Goal: Task Accomplishment & Management: Complete application form

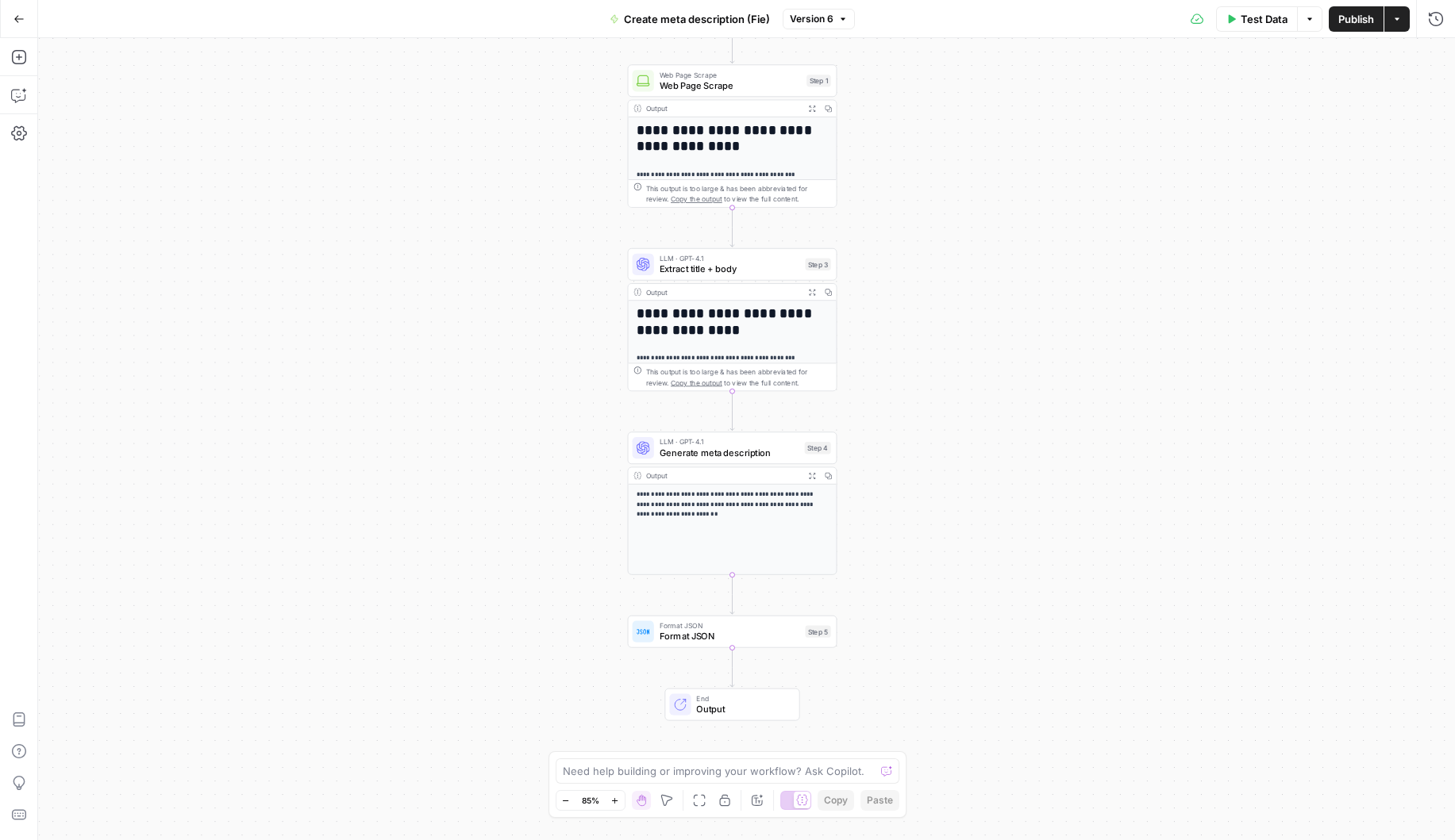
click at [17, 24] on button "Go Back" at bounding box center [19, 19] width 29 height 29
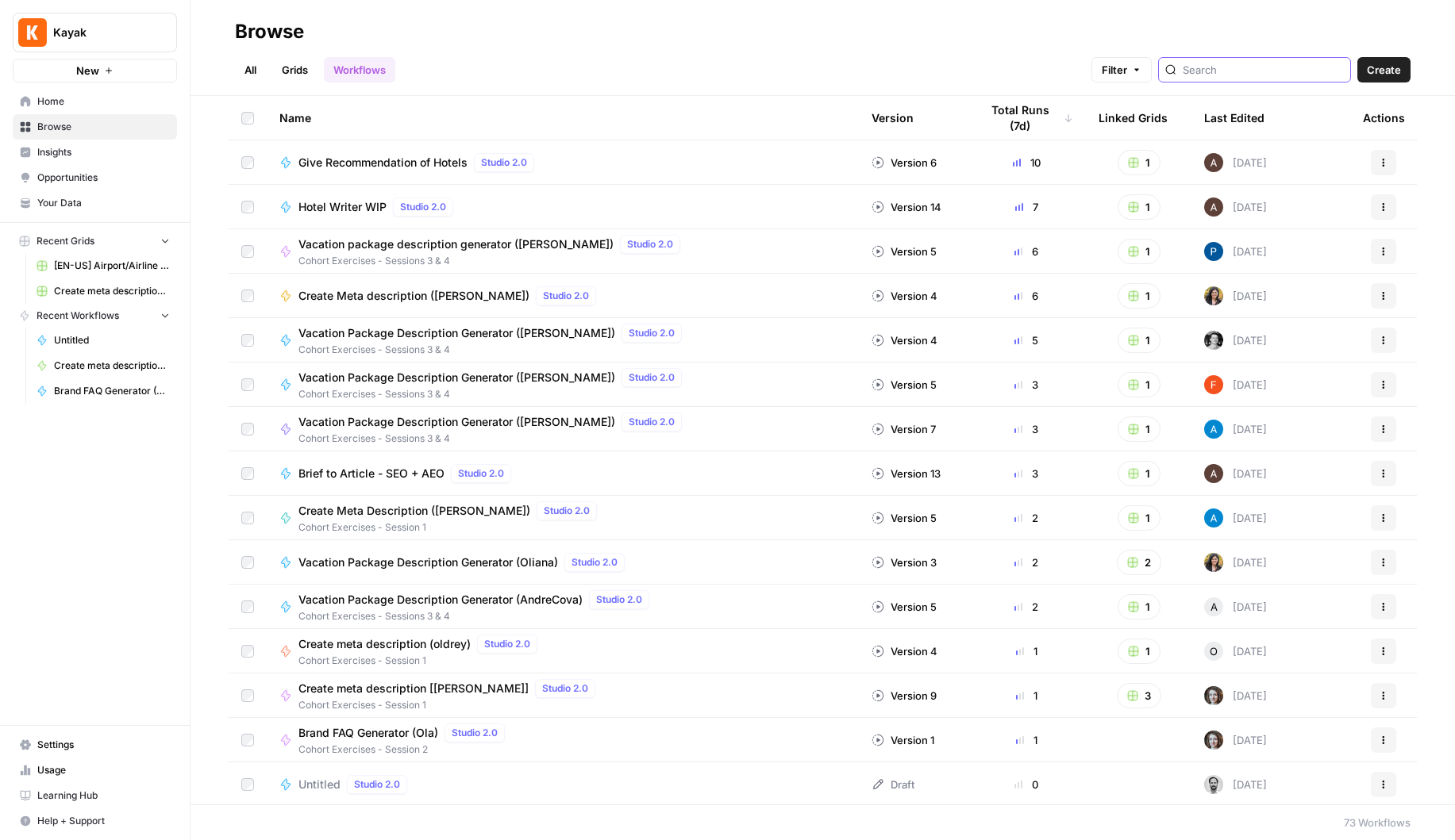
click at [1234, 72] on input "search" at bounding box center [1263, 69] width 161 height 16
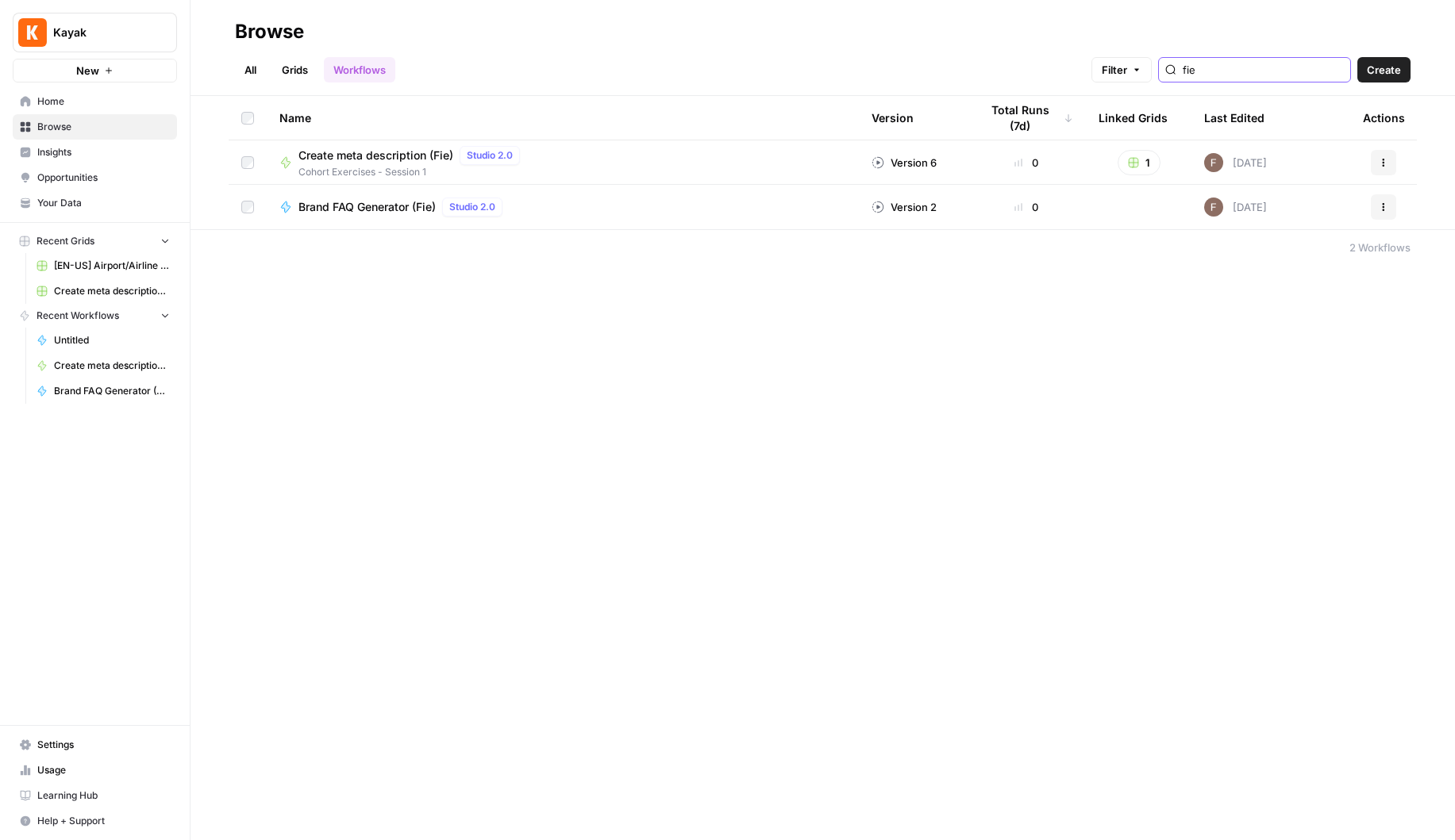
type input "fie"
click at [383, 205] on span "Brand FAQ Generator (Fie)" at bounding box center [367, 207] width 137 height 16
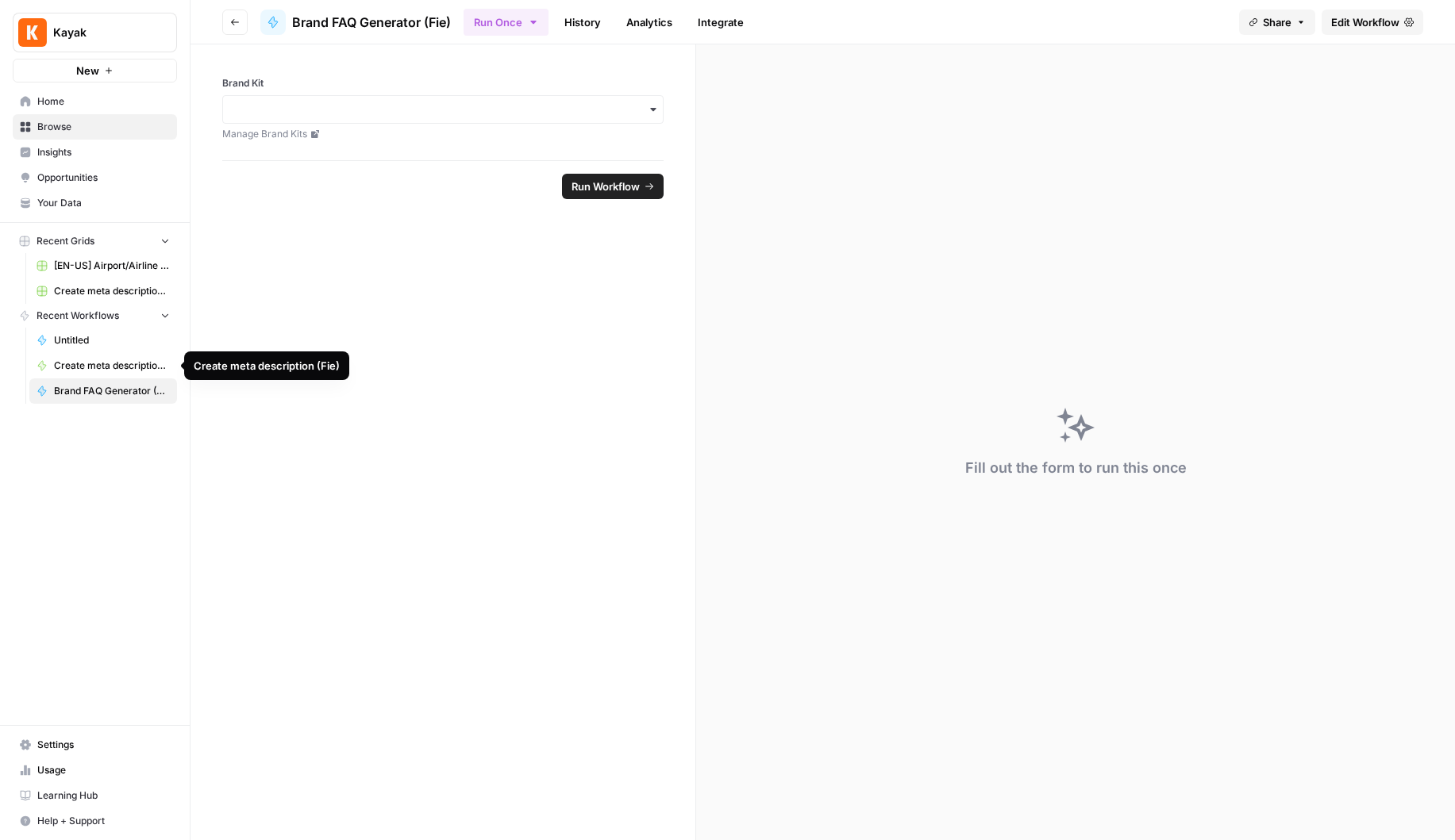
click at [78, 363] on span "Create meta description (Fie)" at bounding box center [112, 365] width 116 height 14
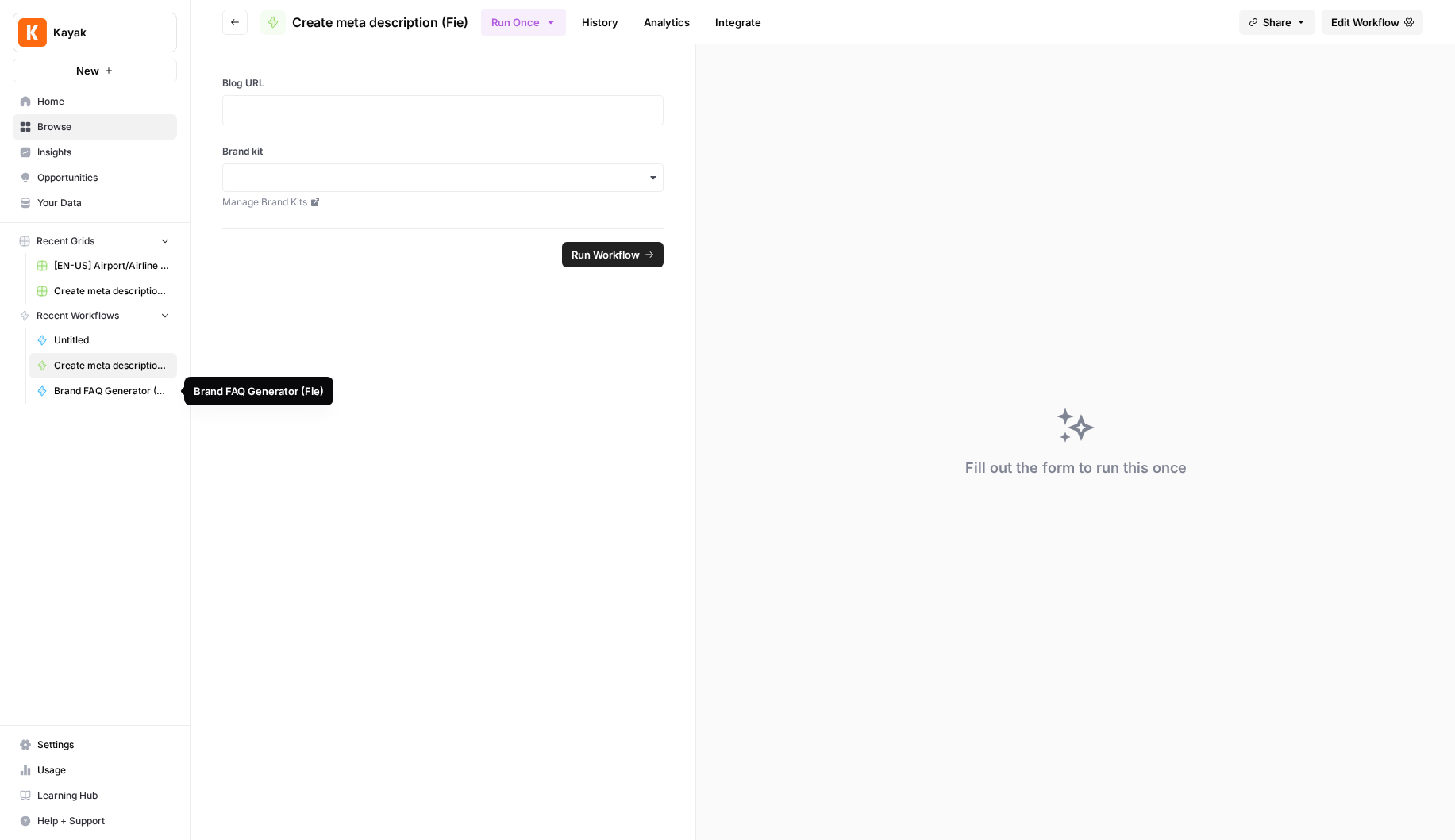
click at [77, 391] on span "Brand FAQ Generator (Fie)" at bounding box center [112, 391] width 116 height 14
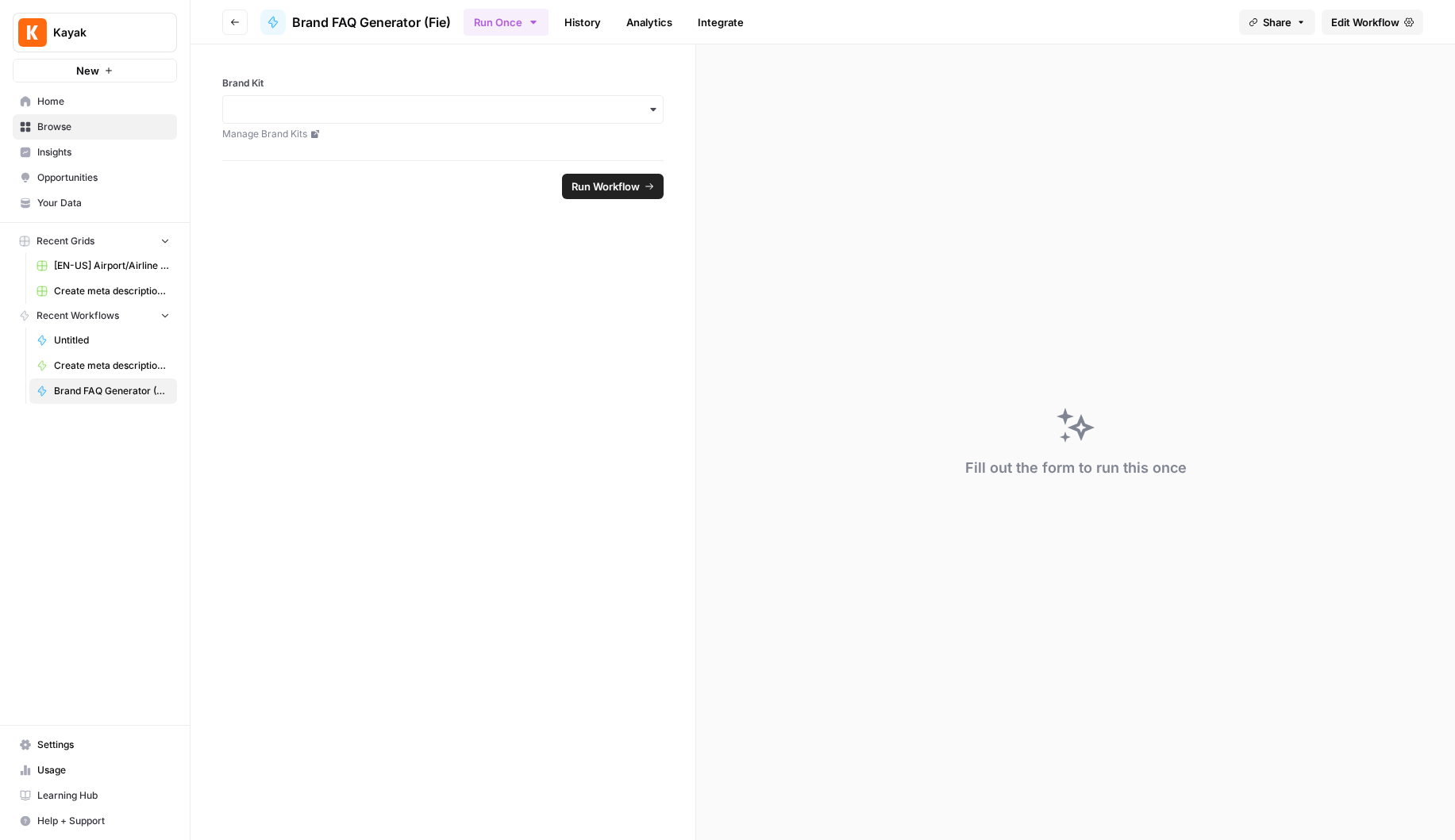
click at [300, 18] on span "Brand FAQ Generator (Fie)" at bounding box center [371, 21] width 159 height 19
click at [1350, 27] on span "Edit Workflow" at bounding box center [1364, 21] width 68 height 16
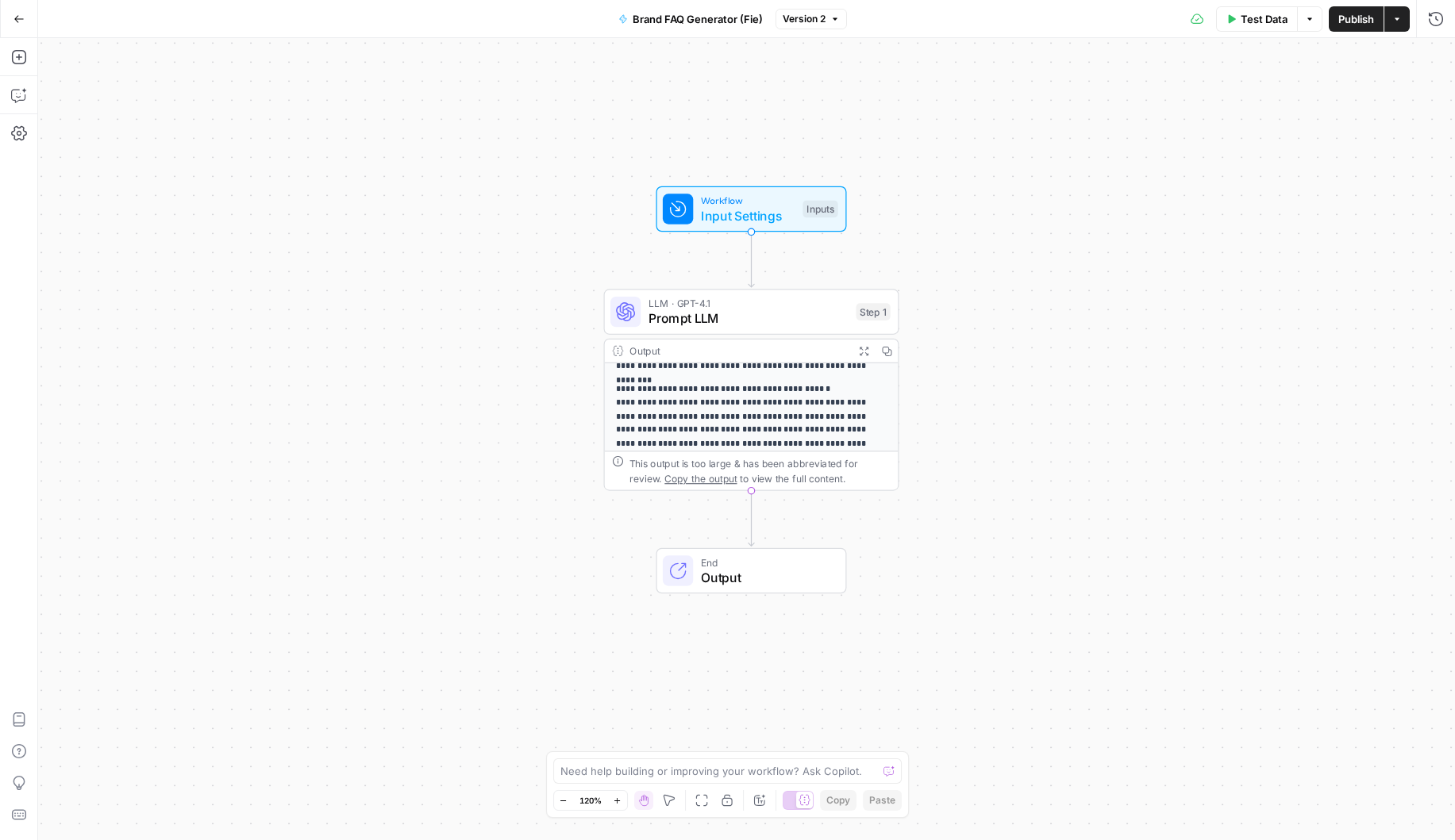
scroll to position [151, 0]
click at [14, 25] on button "Go Back" at bounding box center [19, 19] width 29 height 29
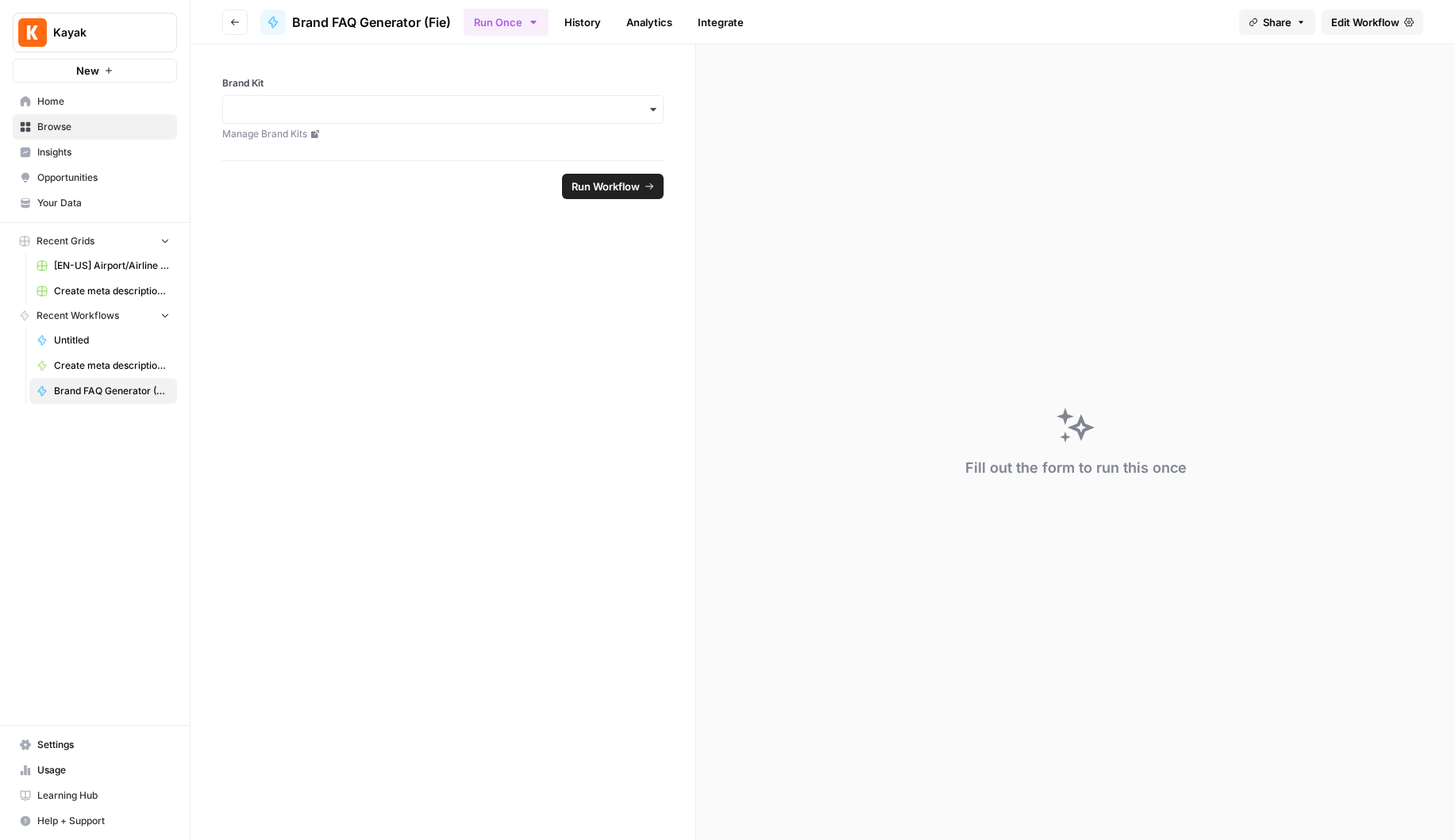
click at [67, 98] on span "Home" at bounding box center [103, 101] width 132 height 14
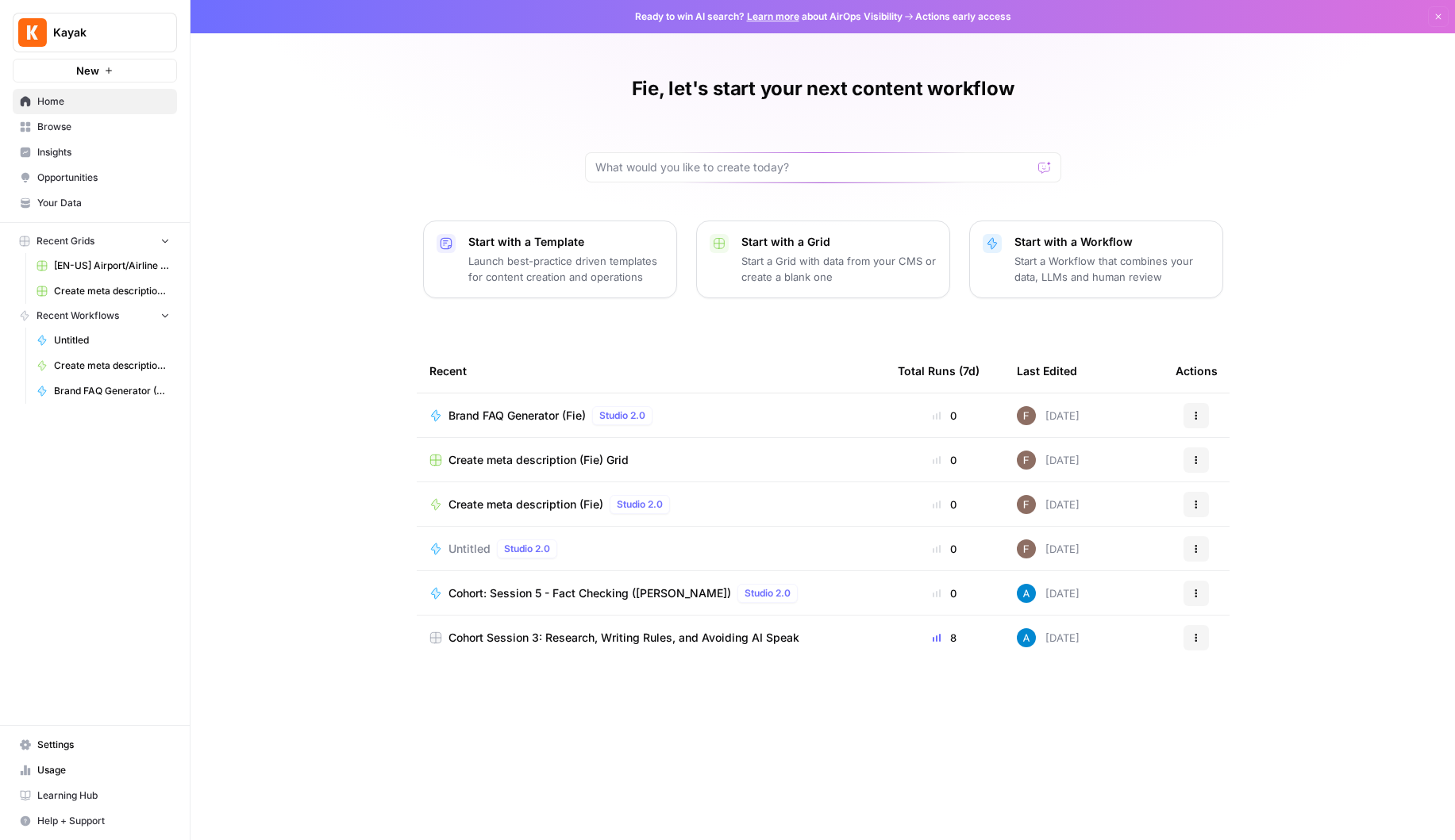
click at [109, 265] on span "[EN-US] Airport/Airline Content Refresh" at bounding box center [112, 265] width 116 height 14
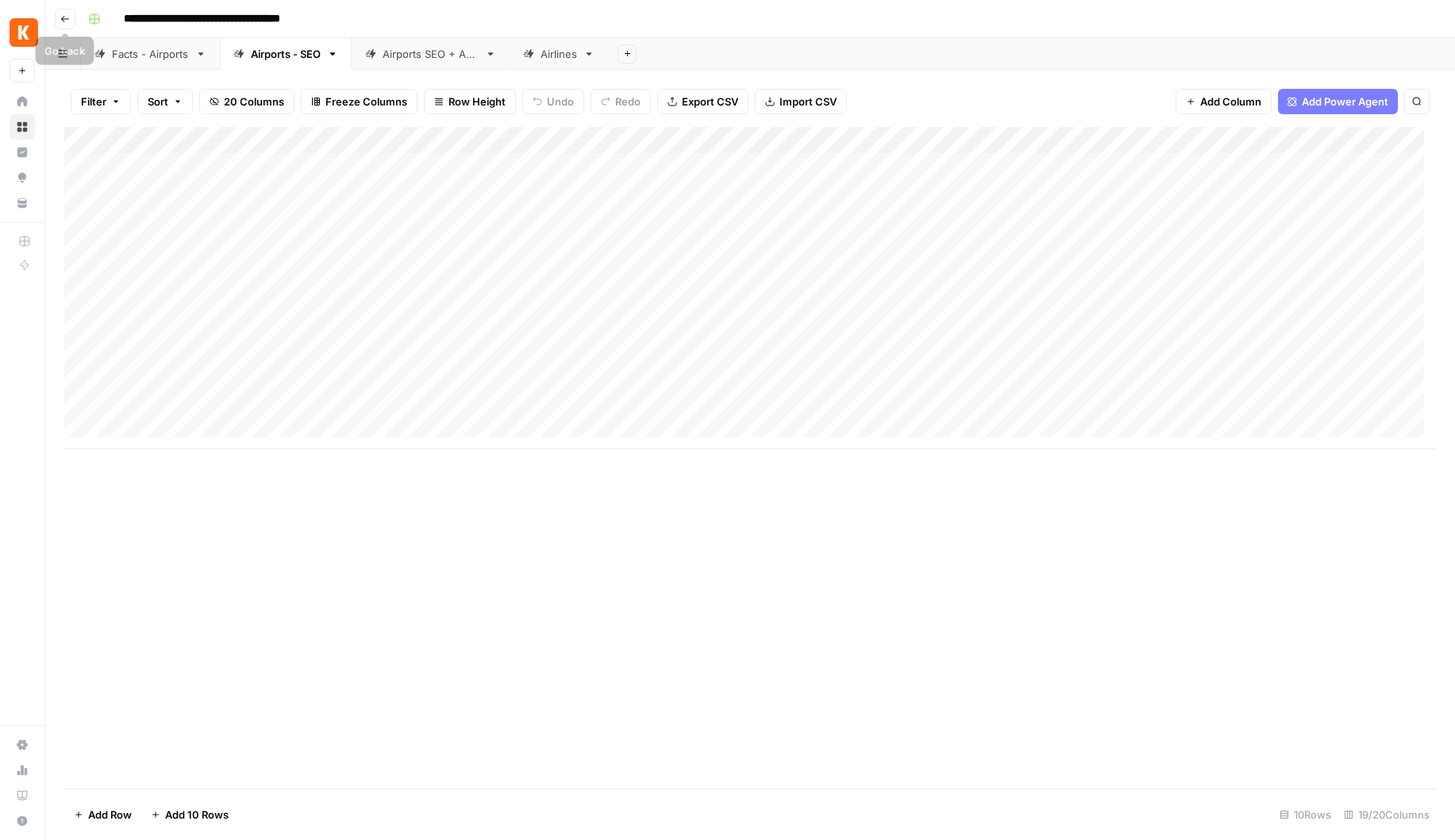
click at [61, 16] on icon "button" at bounding box center [65, 19] width 10 height 10
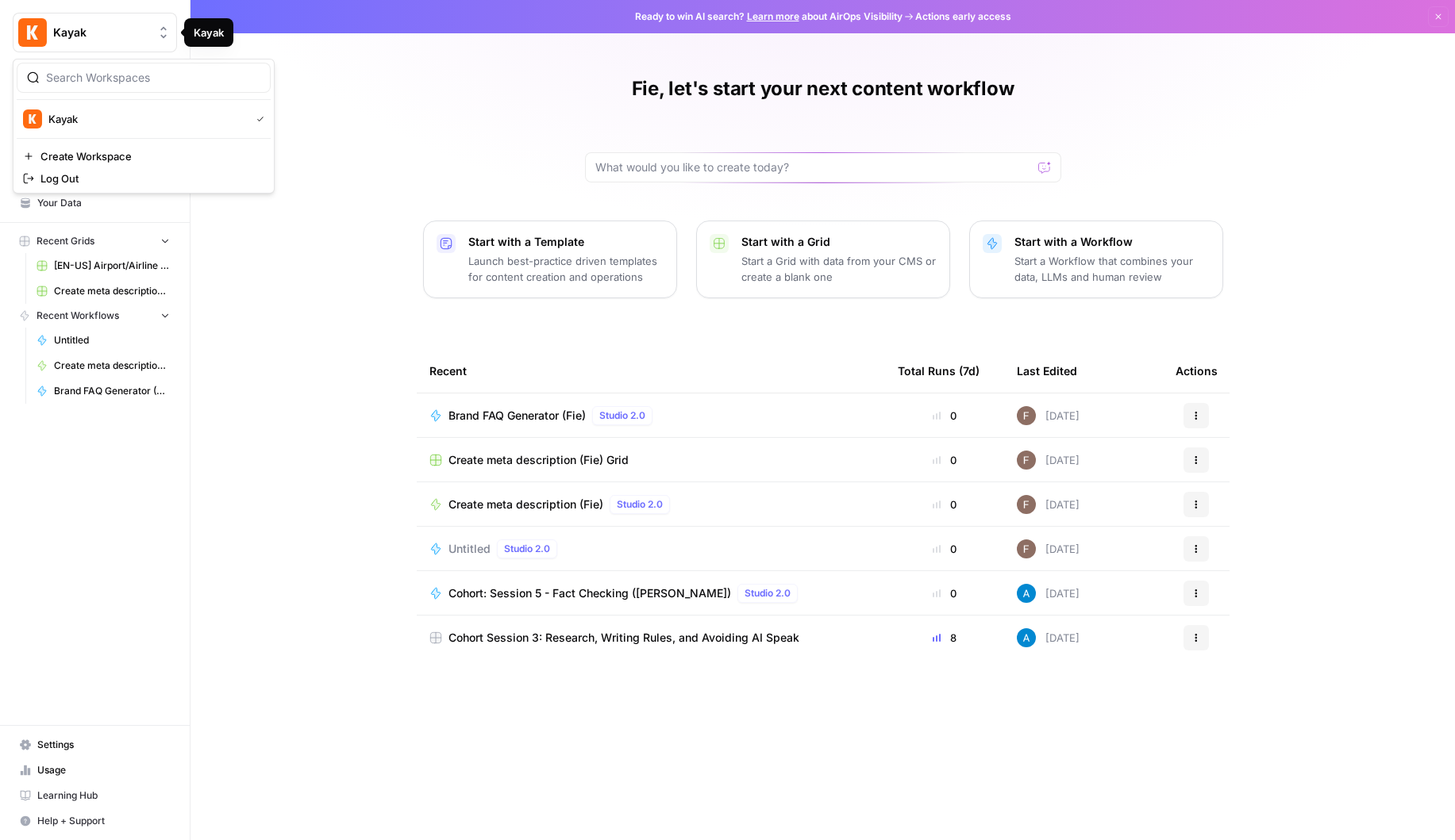
click at [47, 36] on button "Kayak" at bounding box center [95, 32] width 165 height 39
click at [85, 123] on span "Kayak" at bounding box center [146, 118] width 195 height 16
click at [166, 318] on icon "button" at bounding box center [165, 315] width 12 height 12
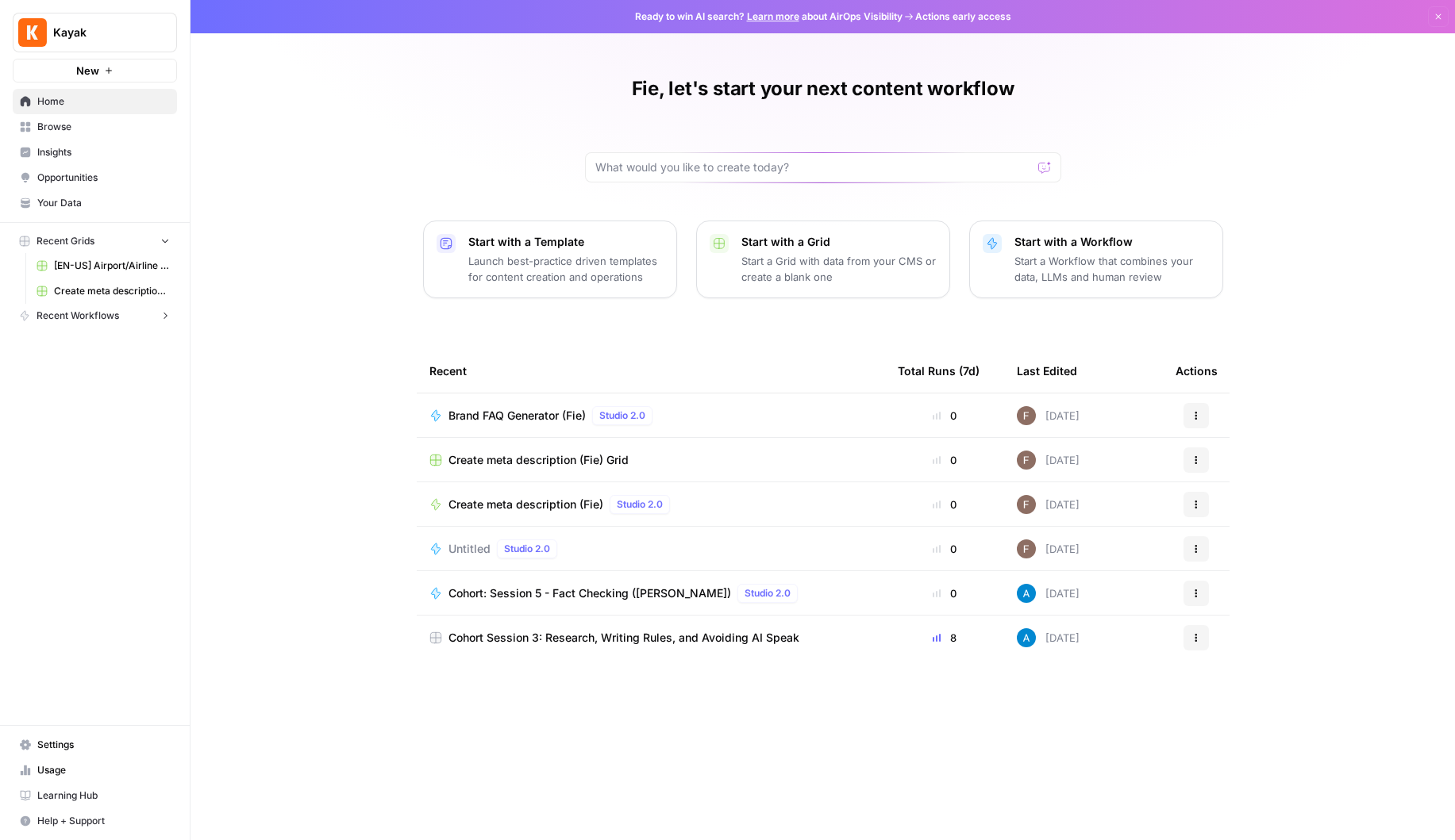
click at [166, 318] on icon "button" at bounding box center [165, 316] width 12 height 12
click at [53, 120] on span "Browse" at bounding box center [103, 127] width 132 height 14
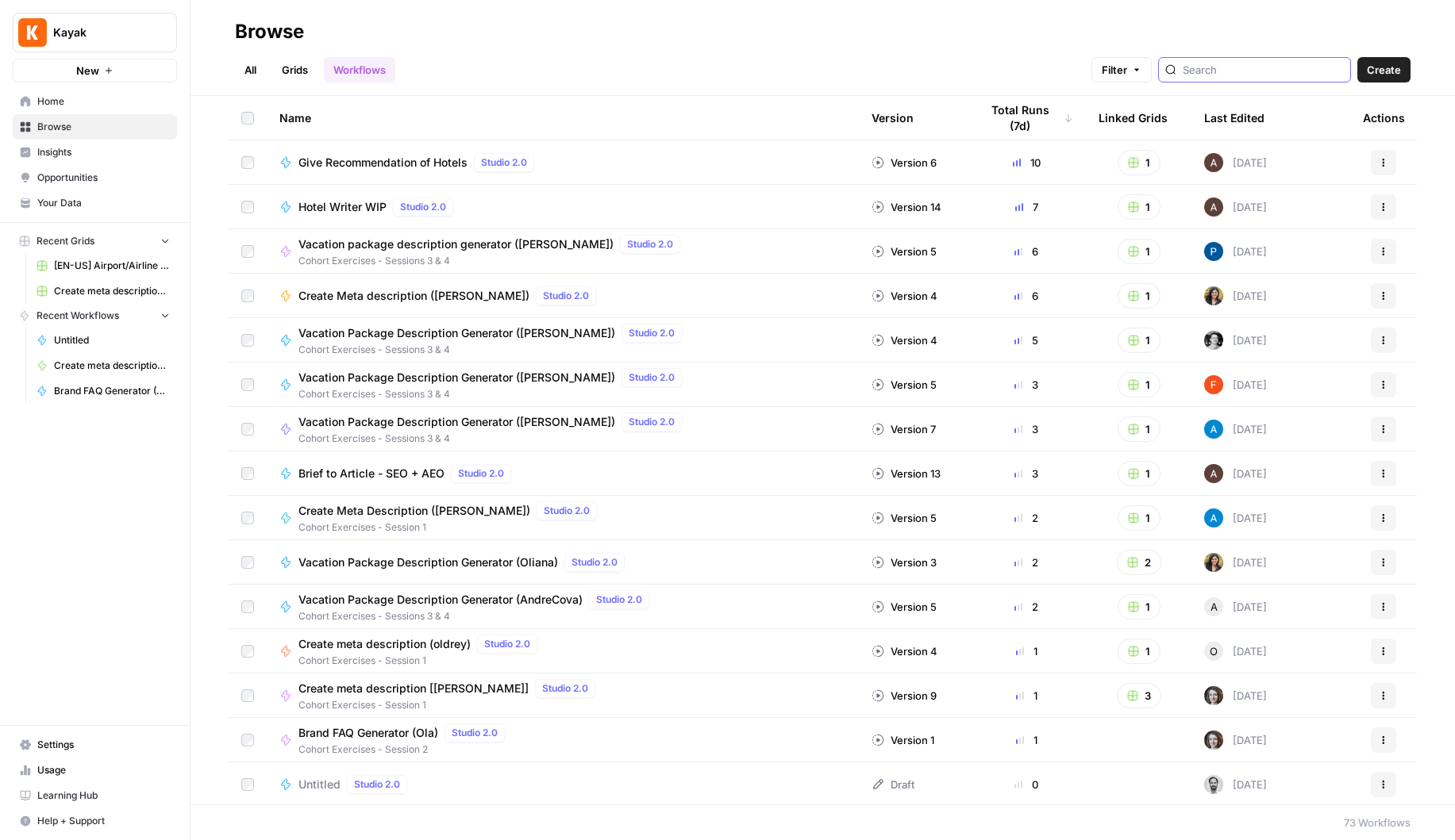
click at [1279, 67] on input "search" at bounding box center [1263, 69] width 161 height 16
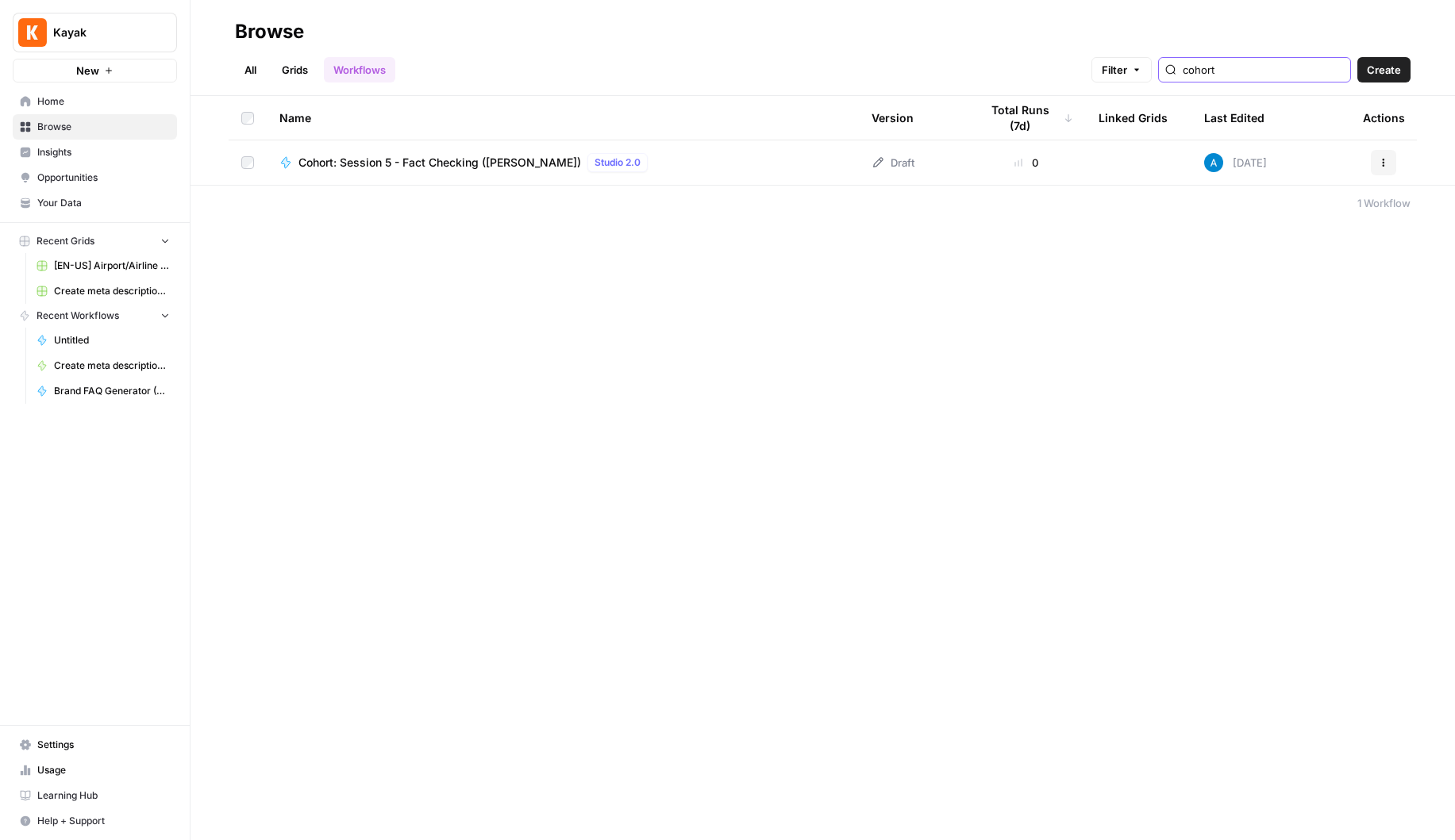
type input "cohort"
click at [47, 99] on span "Home" at bounding box center [103, 101] width 132 height 14
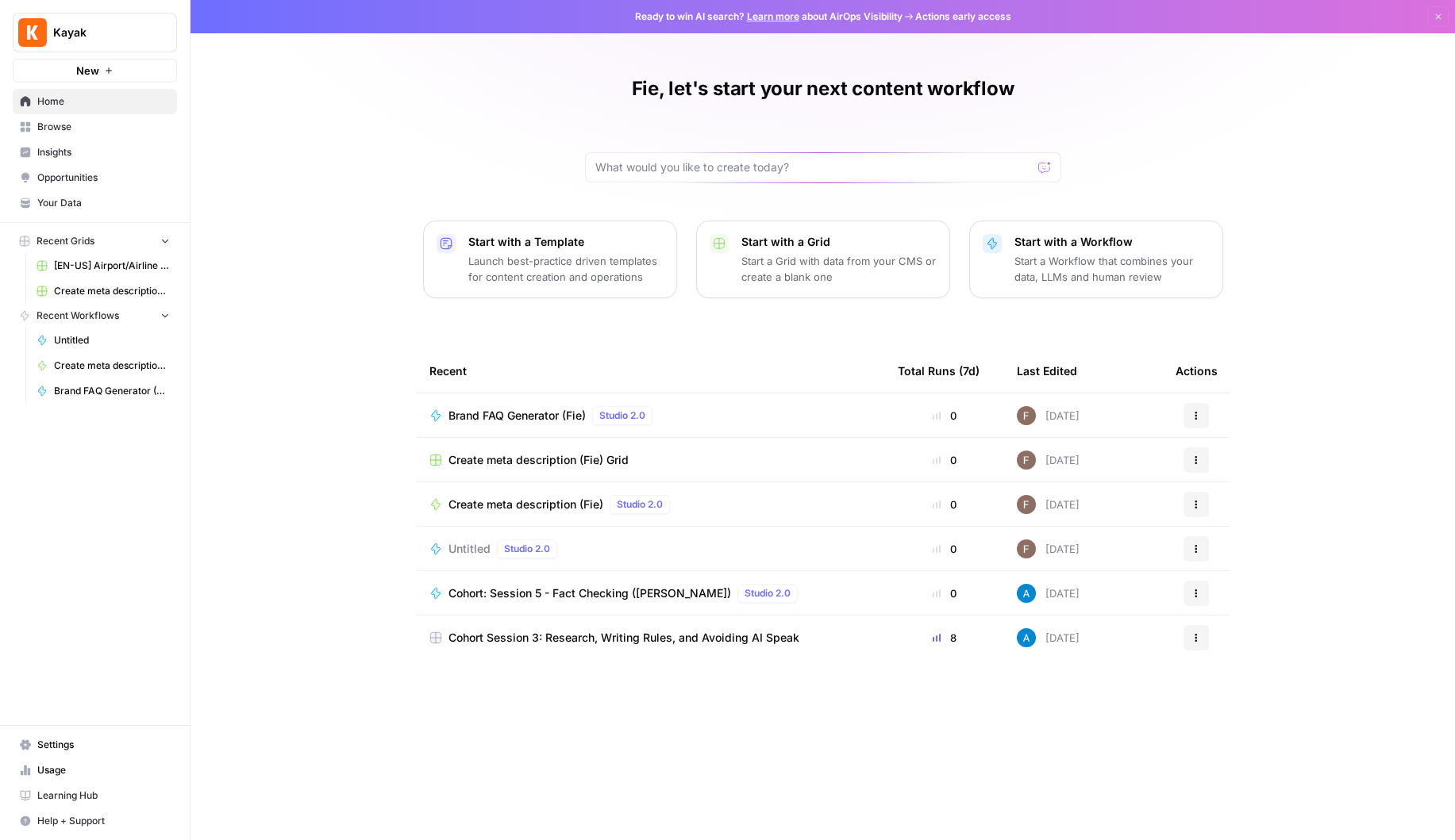
click at [637, 420] on span "Studio 2.0" at bounding box center [622, 415] width 46 height 14
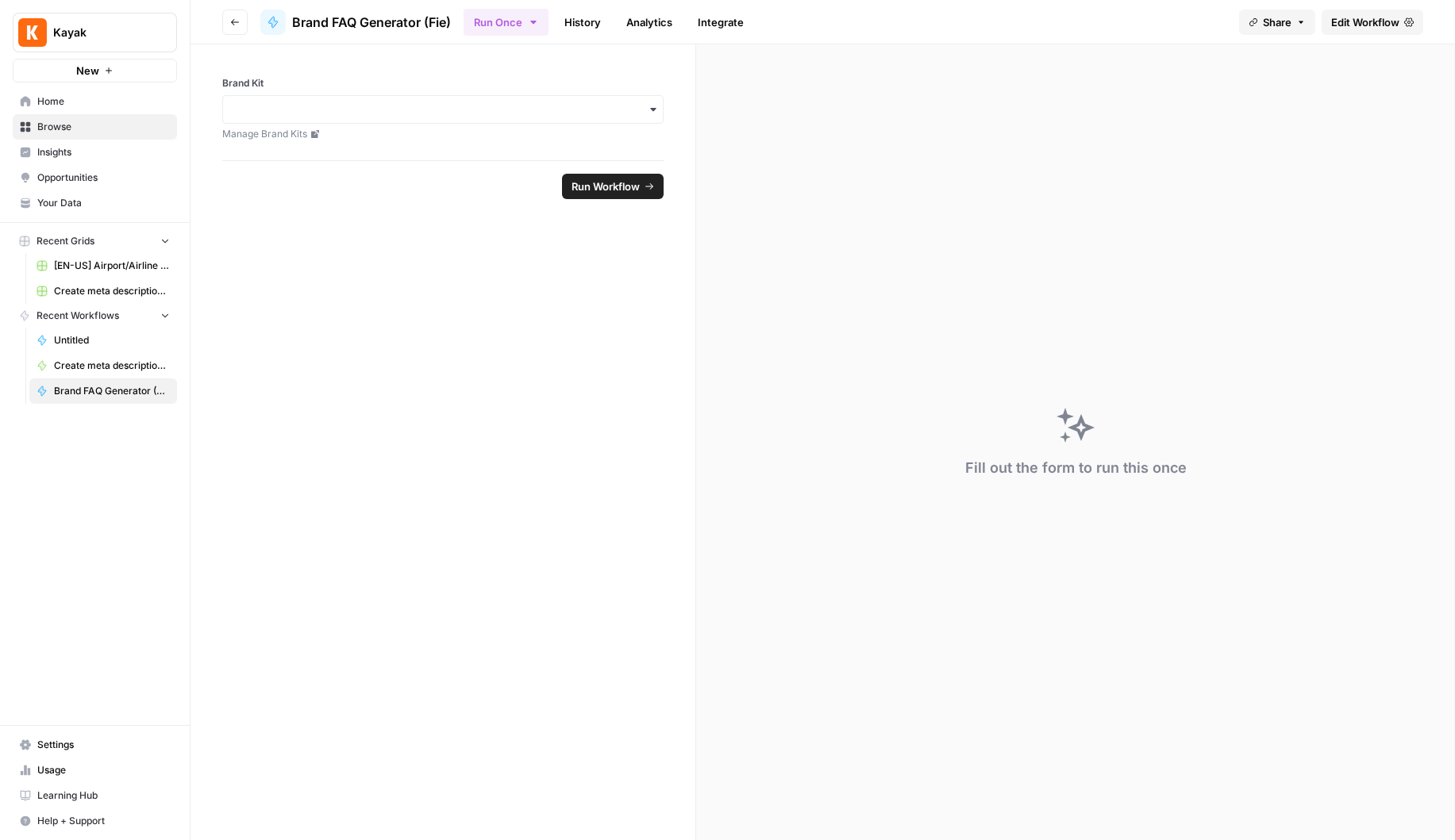
click at [83, 72] on span "New" at bounding box center [88, 70] width 23 height 16
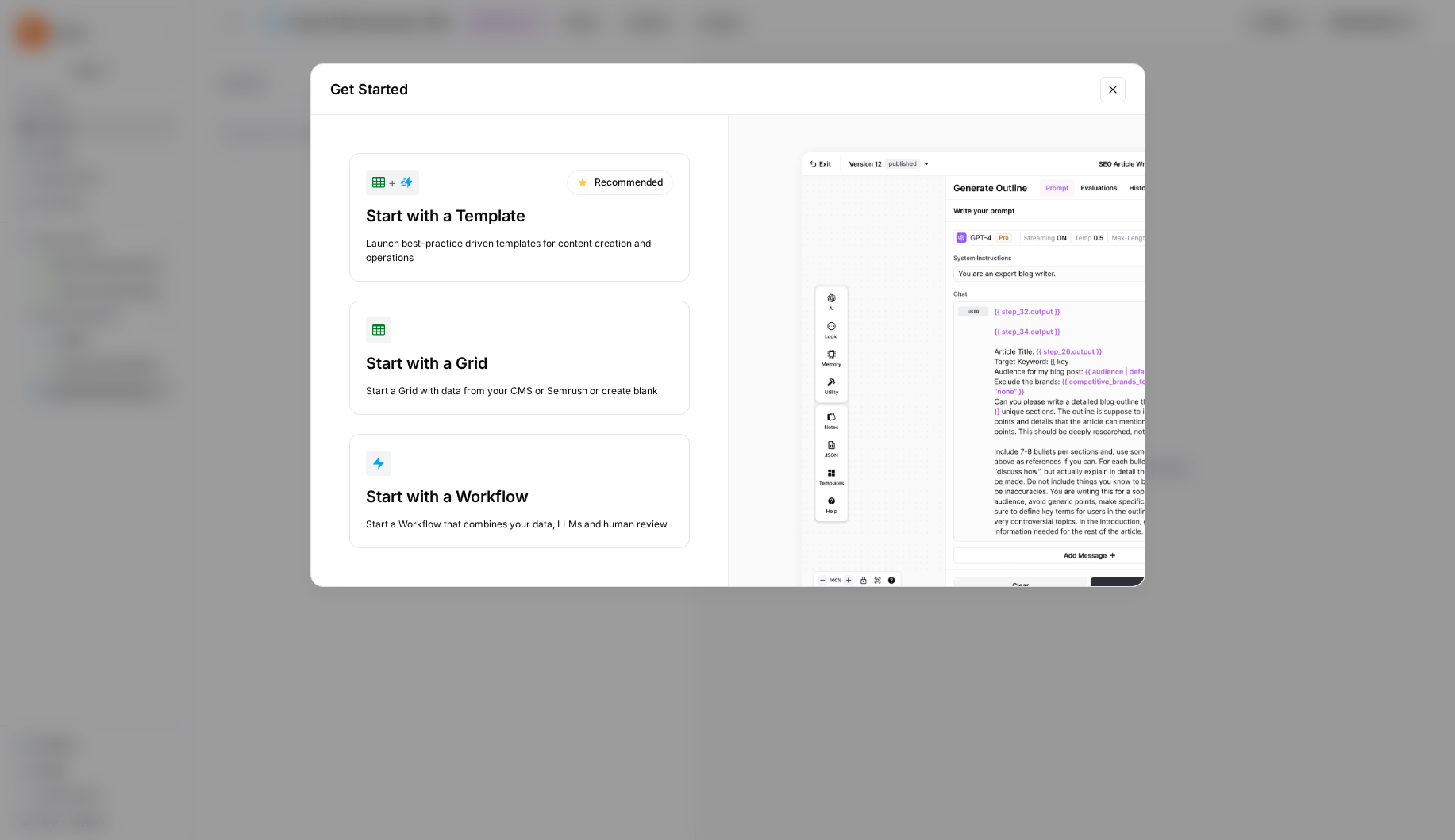
click at [486, 489] on div "Start with a Workflow" at bounding box center [519, 496] width 307 height 22
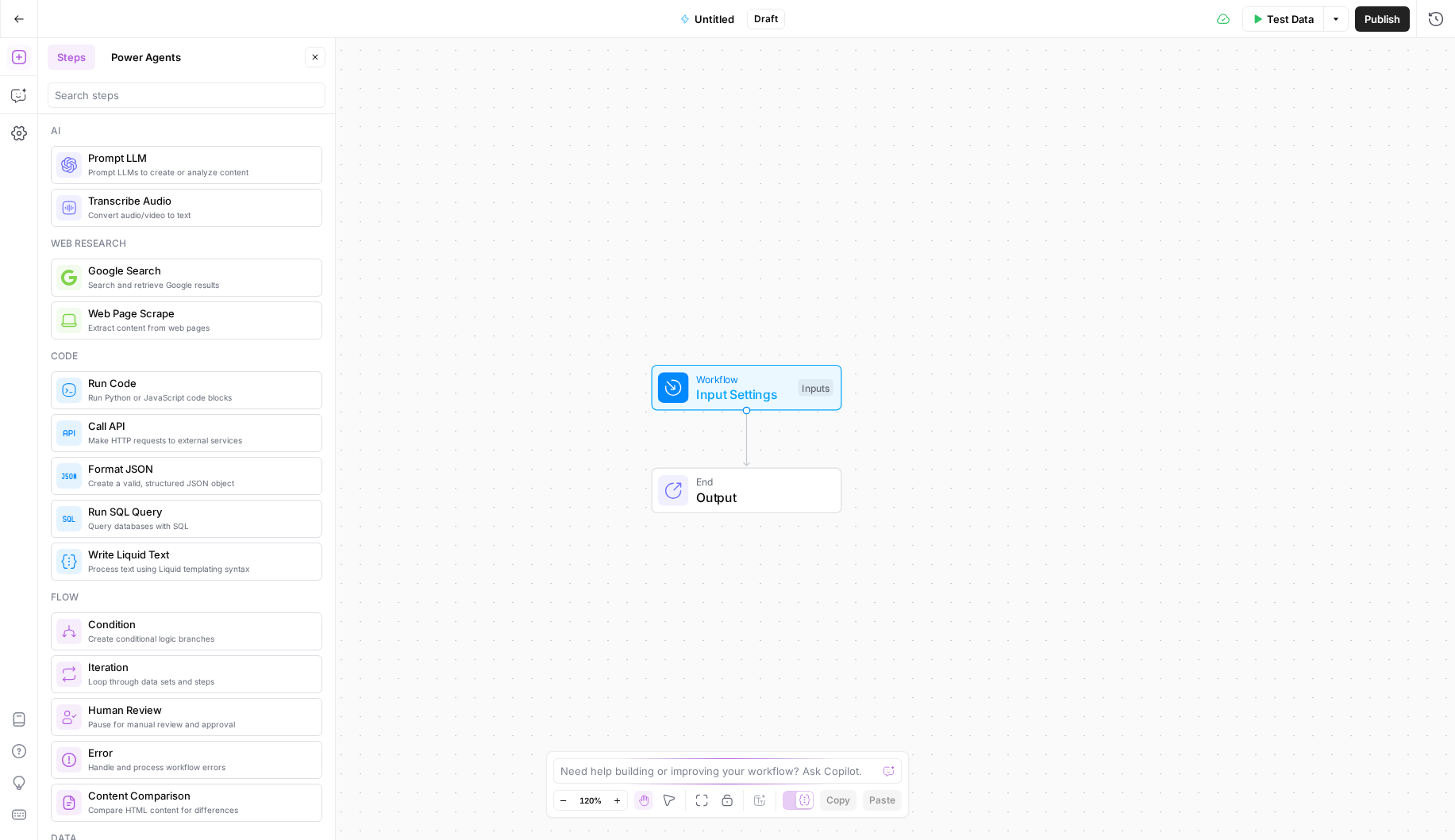
click at [718, 26] on span "Untitled" at bounding box center [714, 19] width 40 height 16
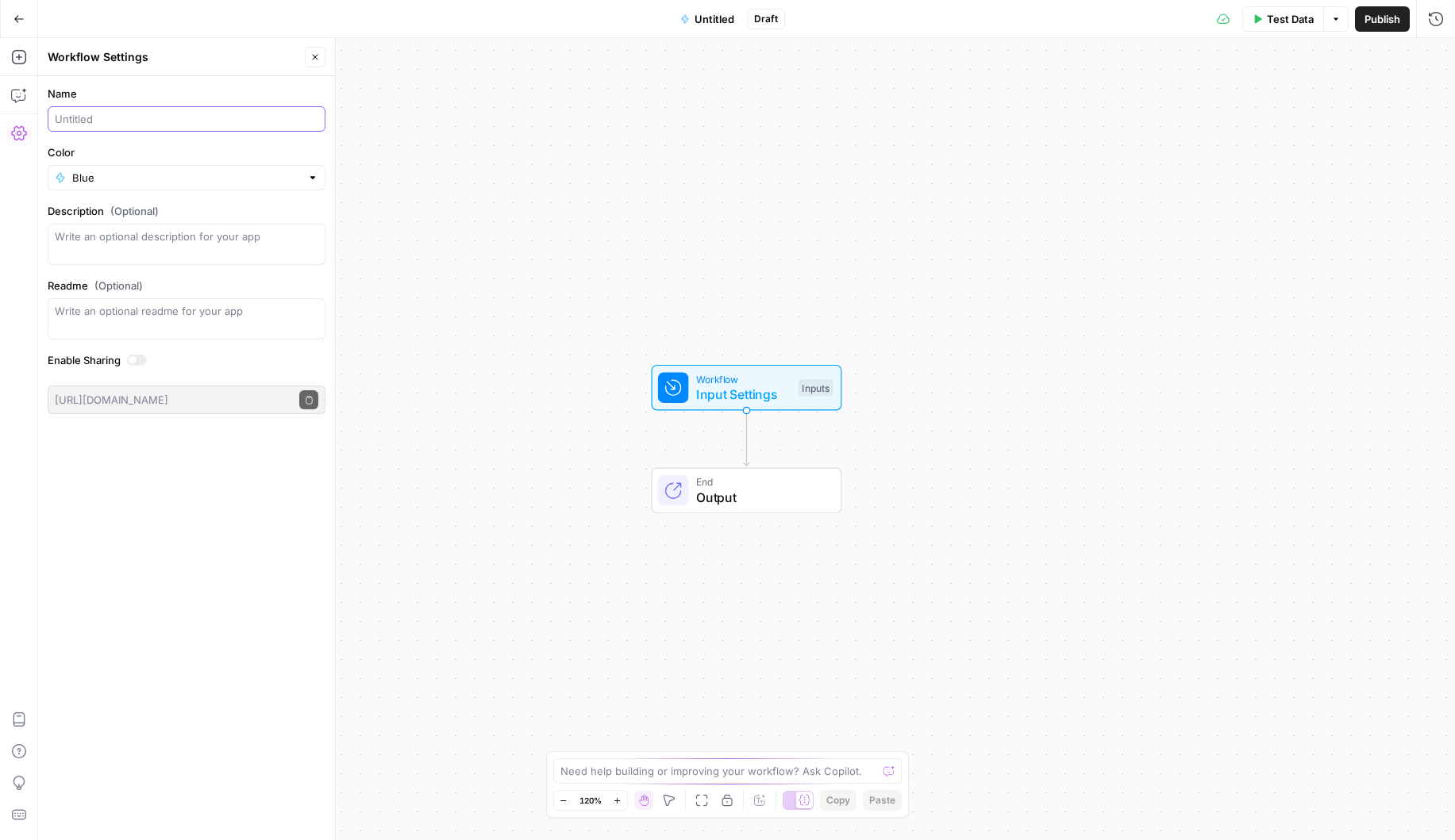
click at [59, 123] on input "Name" at bounding box center [187, 118] width 263 height 16
type input "C"
type input "Vacation Package Description Generator (Fie)"
click at [123, 184] on input "Color" at bounding box center [187, 177] width 229 height 16
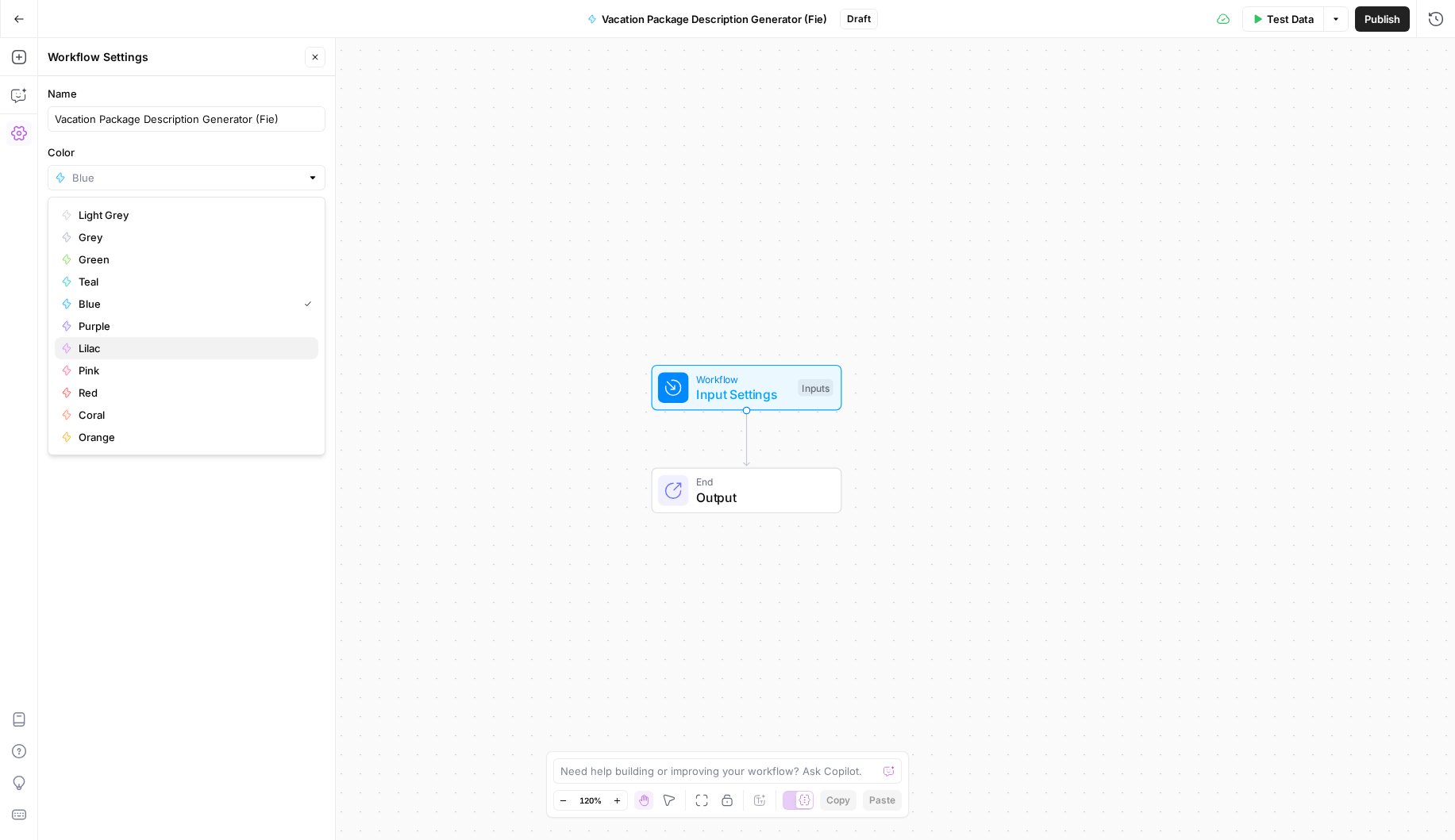
click at [112, 353] on span "Lilac" at bounding box center [192, 348] width 227 height 16
type input "Lilac"
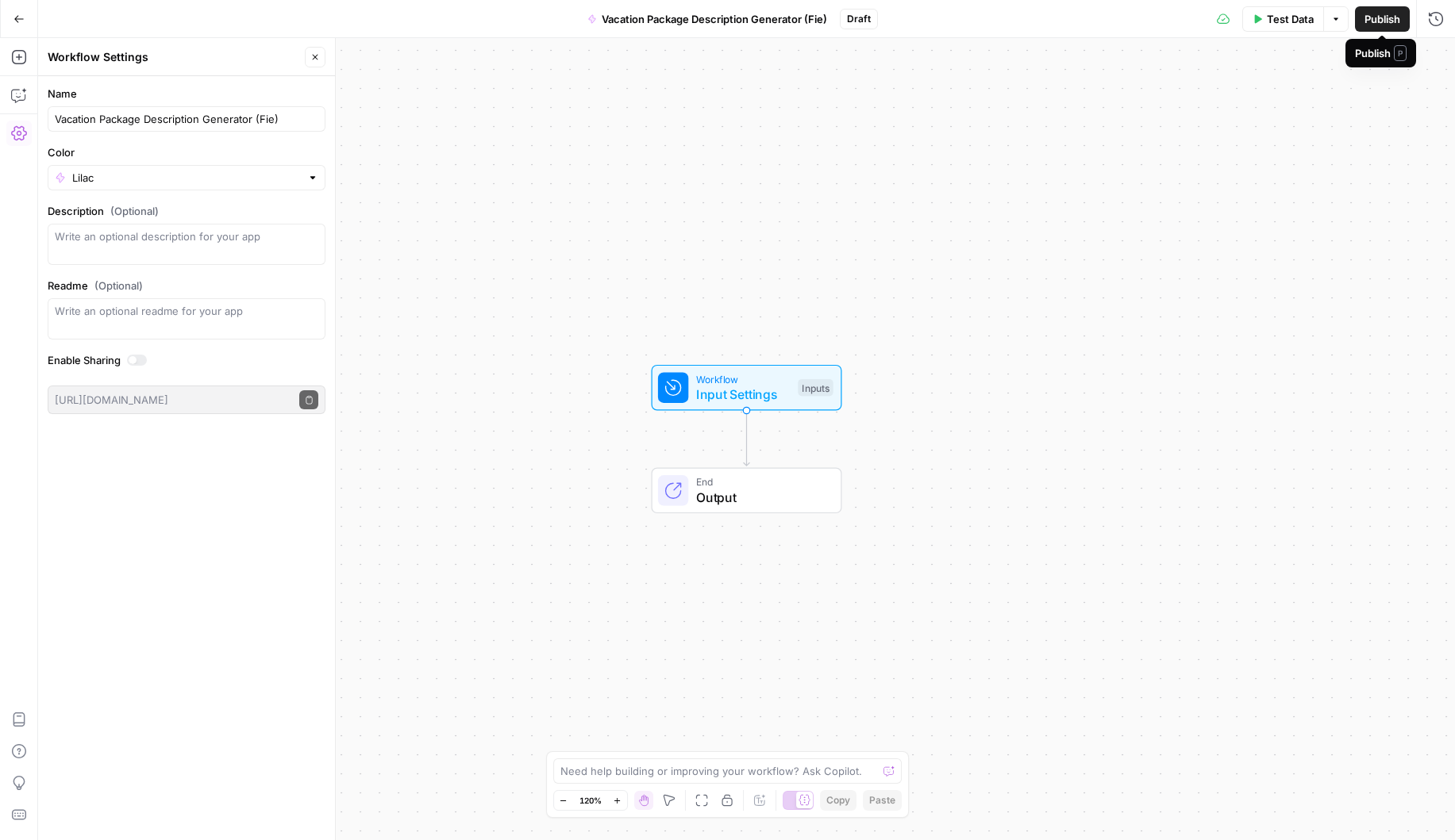
click at [1394, 17] on span "Publish" at bounding box center [1382, 19] width 35 height 16
